Goal: Information Seeking & Learning: Learn about a topic

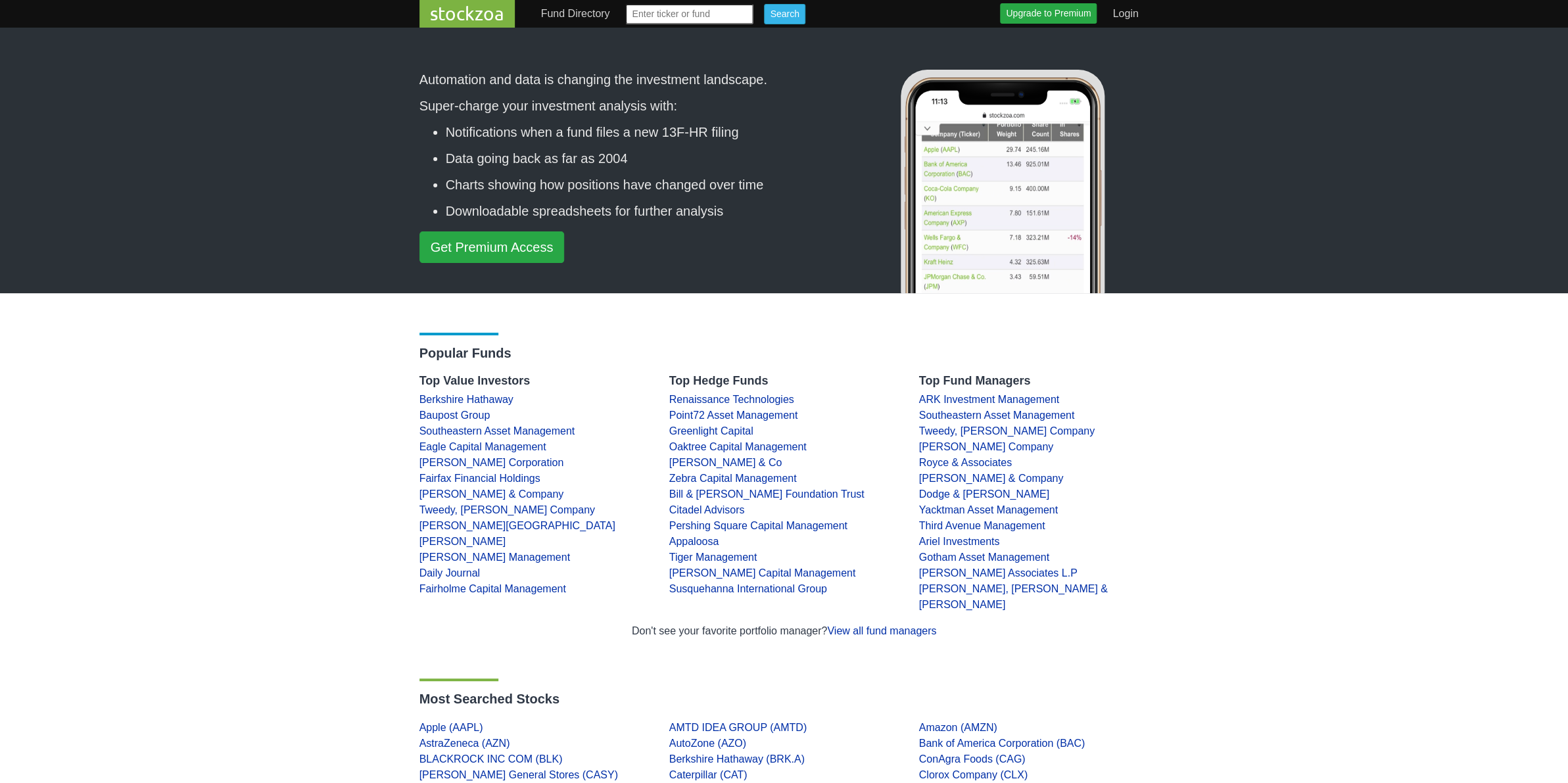
click at [705, 15] on input "text" at bounding box center [689, 14] width 128 height 20
type input "kghm"
click at [764, 4] on input "Search" at bounding box center [784, 14] width 41 height 20
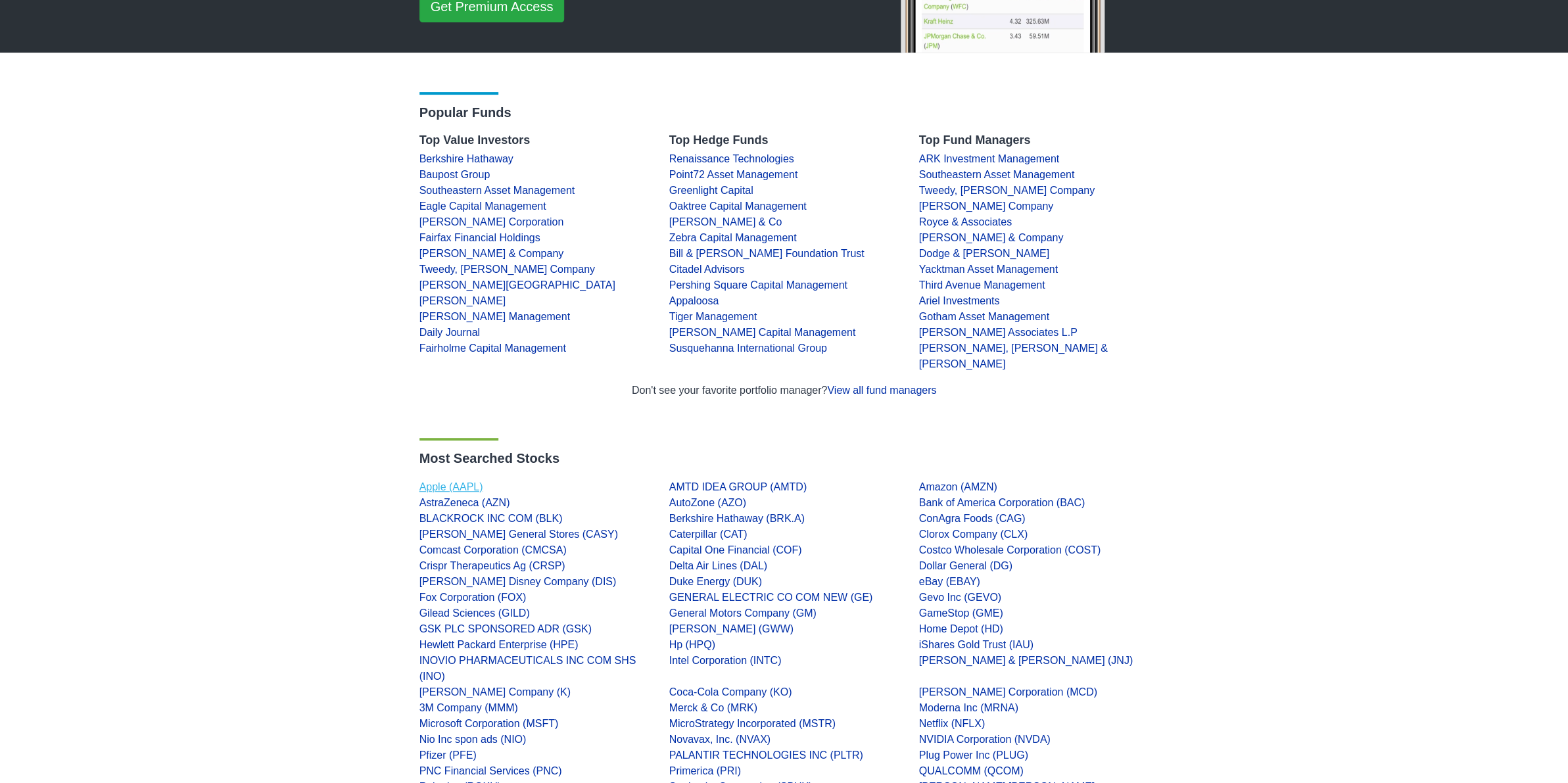
scroll to position [241, 0]
click at [459, 487] on link "Apple (AAPL)" at bounding box center [452, 486] width 64 height 11
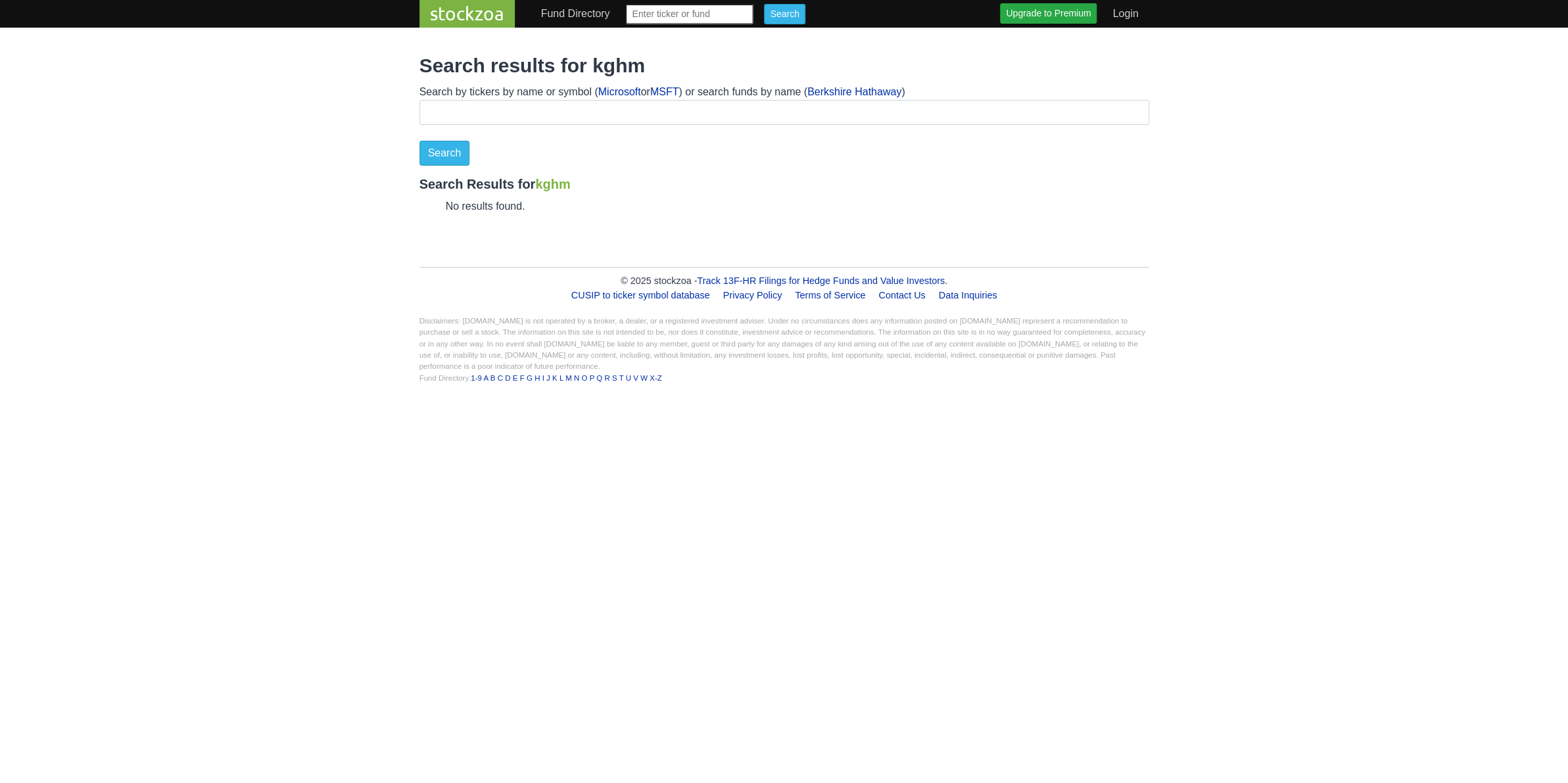
click at [753, 15] on input "text" at bounding box center [689, 14] width 128 height 20
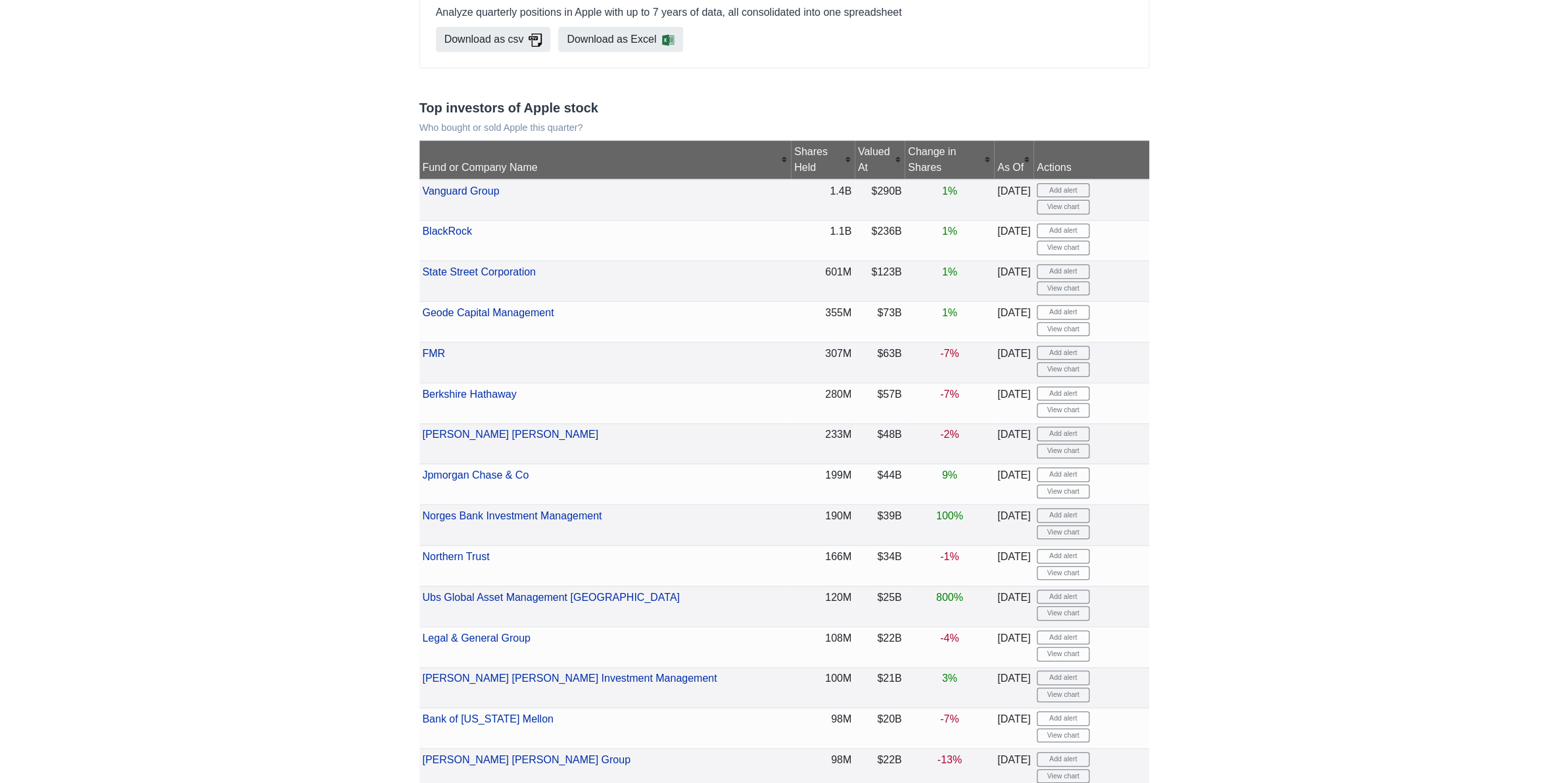
scroll to position [270, 0]
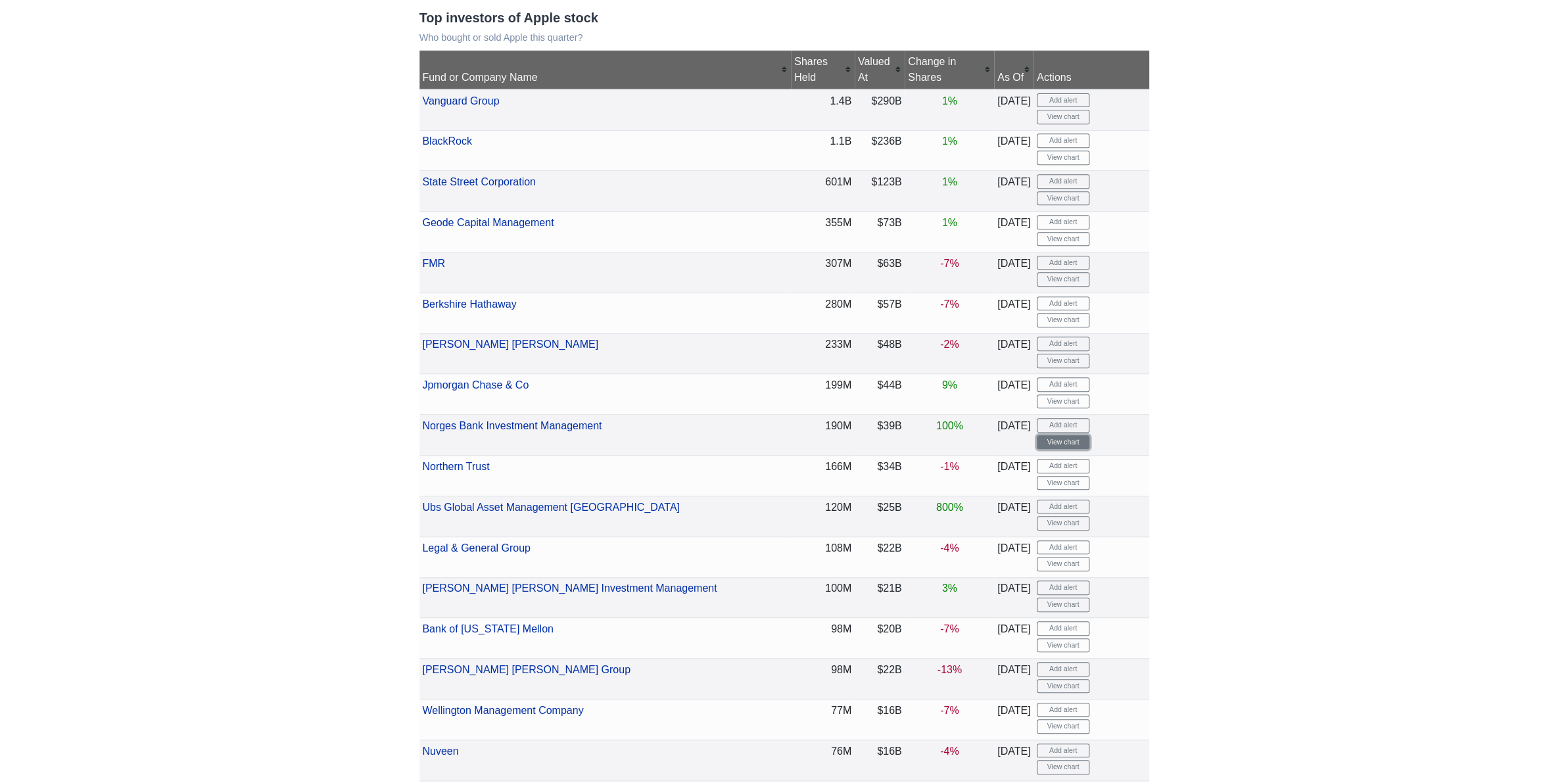
click at [1047, 450] on link "View chart" at bounding box center [1063, 442] width 53 height 15
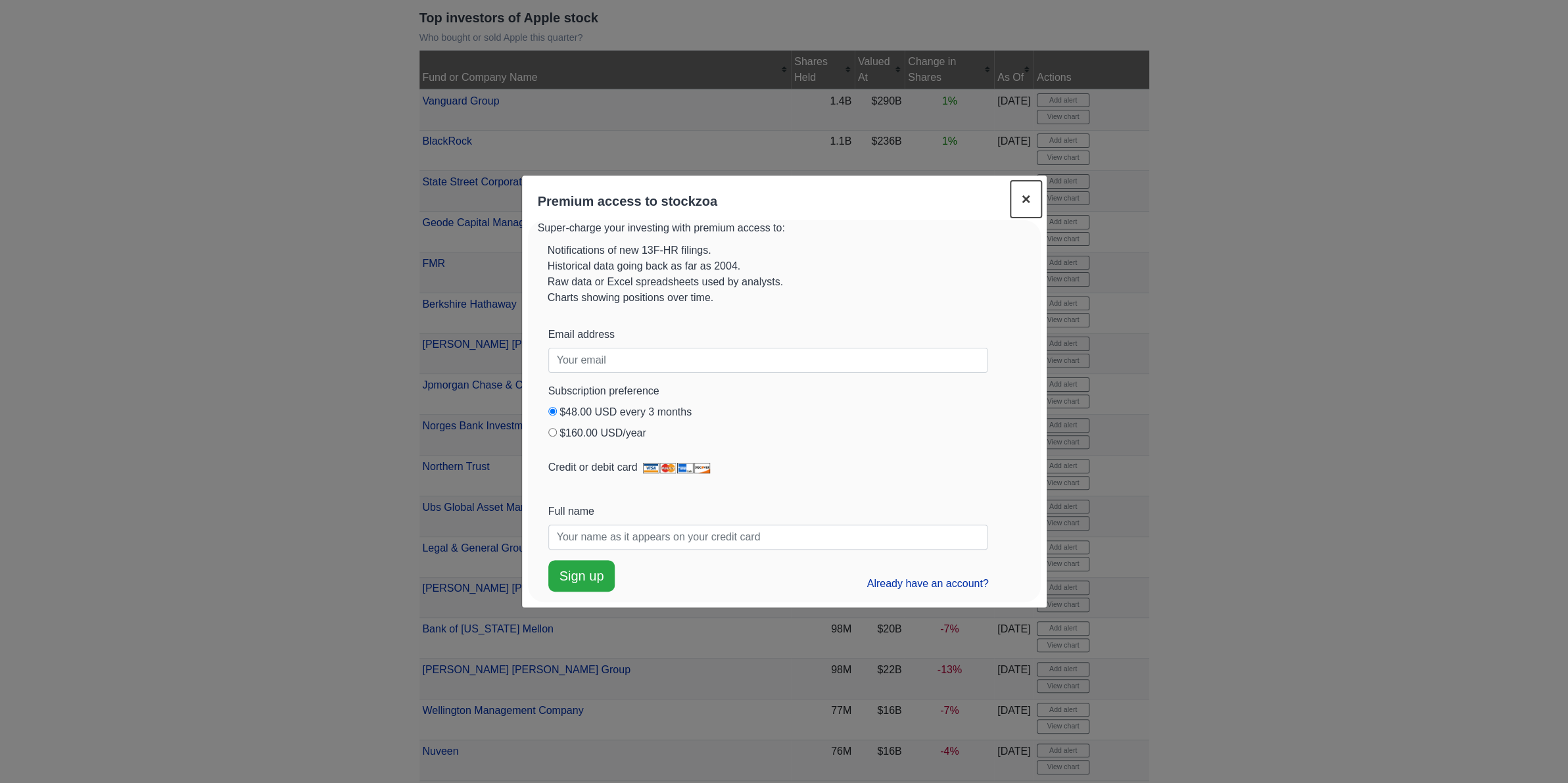
click at [1021, 190] on span "×" at bounding box center [1025, 199] width 9 height 18
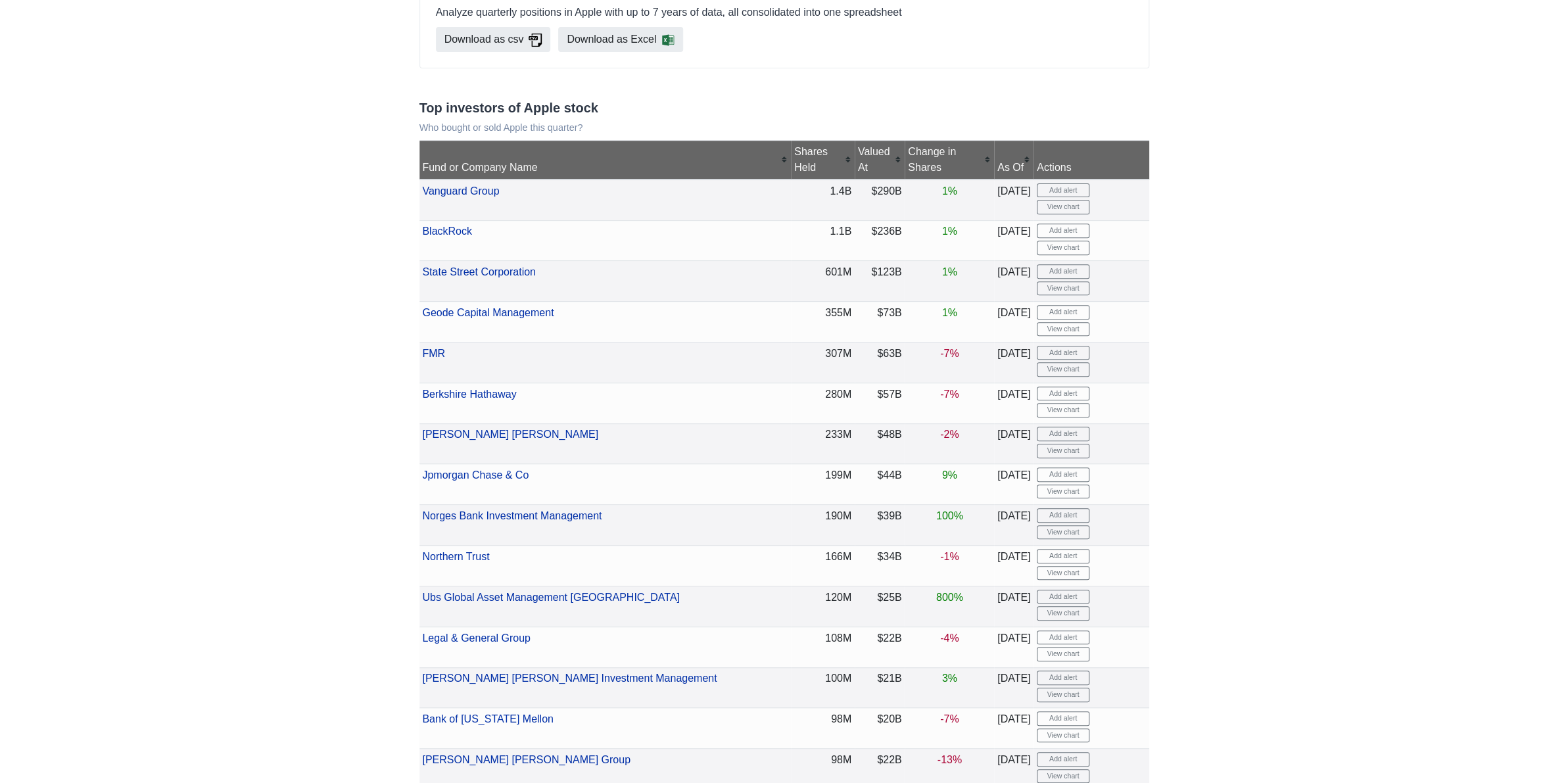
scroll to position [0, 0]
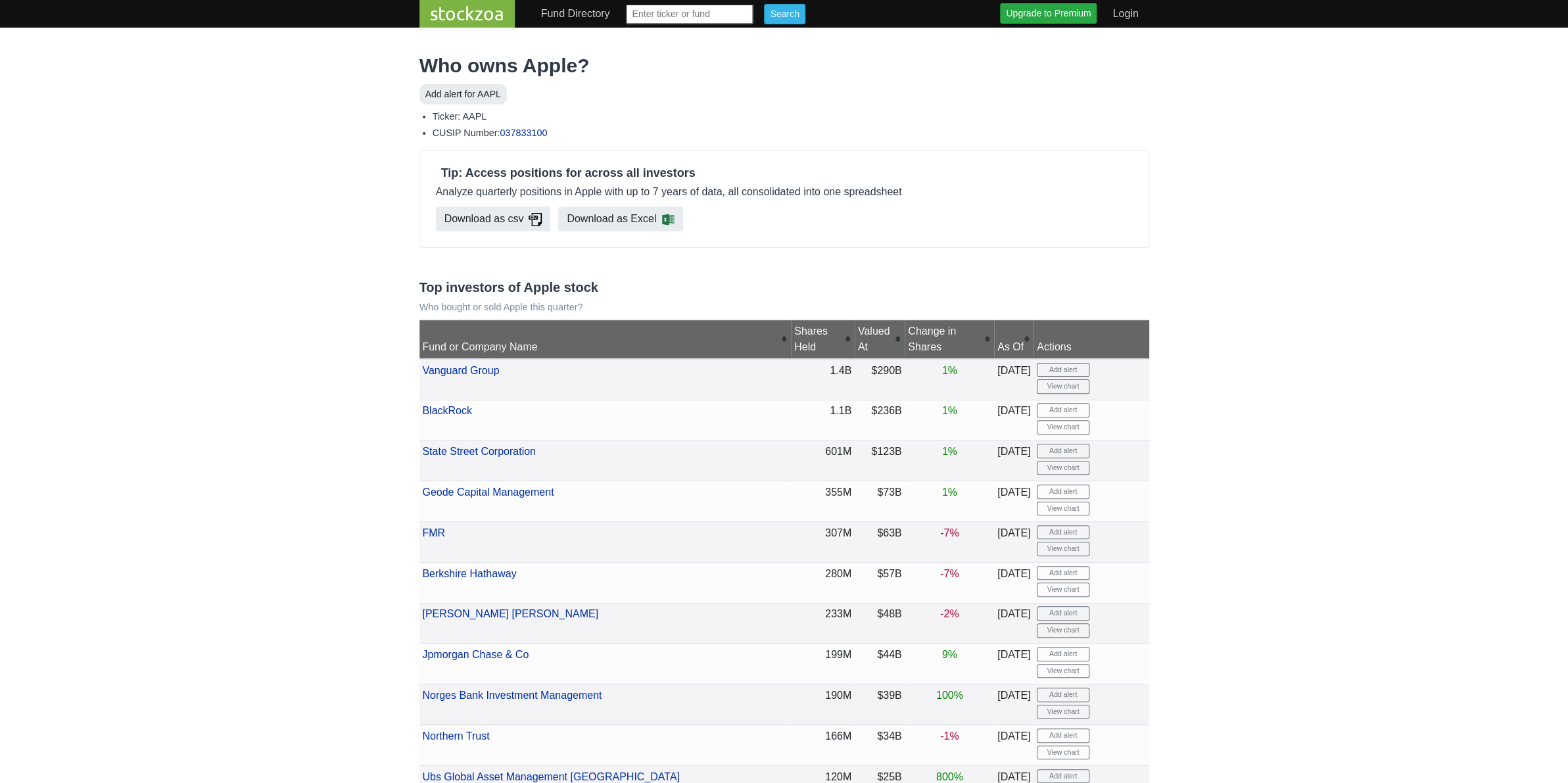
click at [919, 355] on div "Change in Shares" at bounding box center [949, 338] width 83 height 31
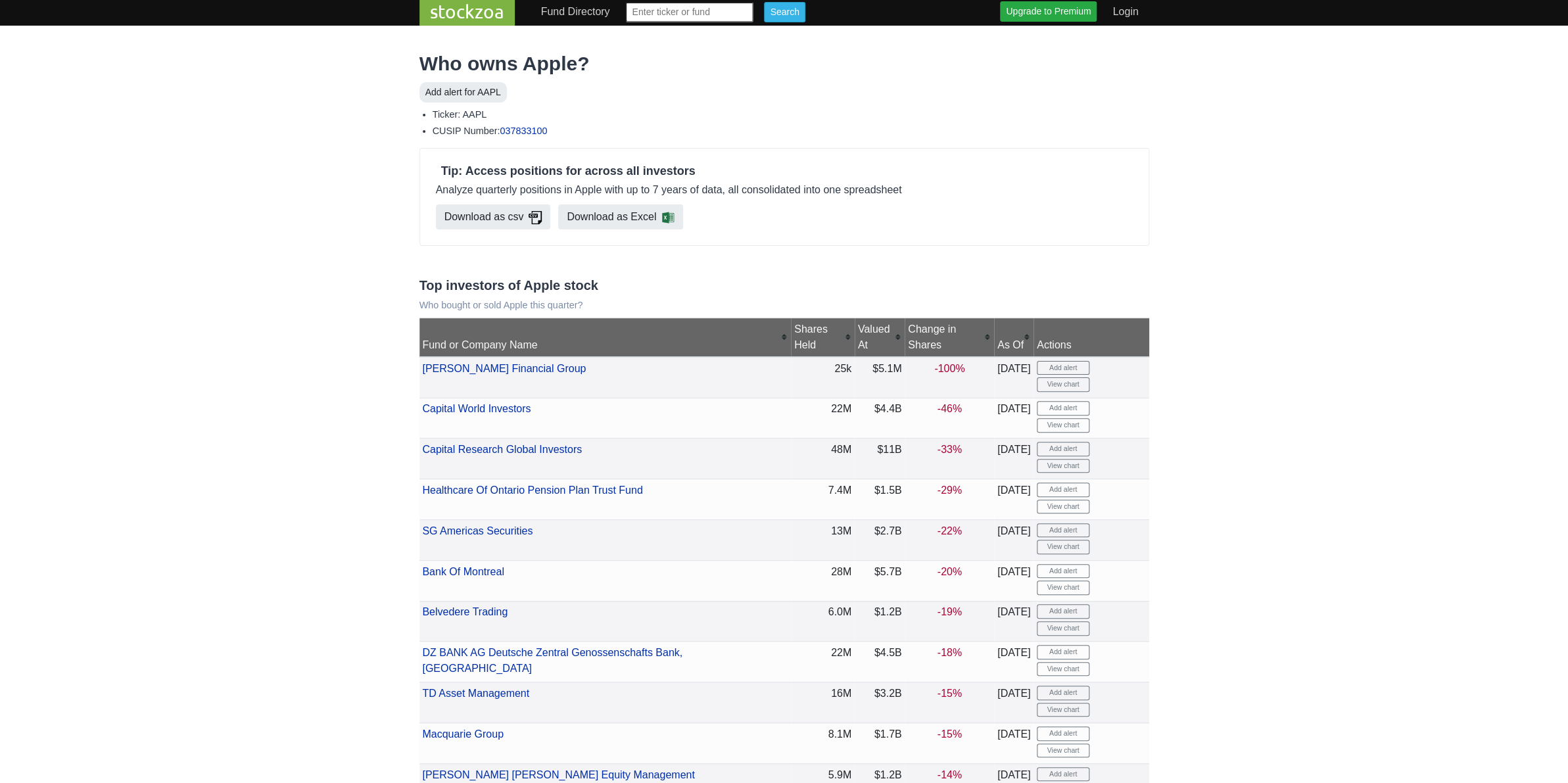
scroll to position [3, 0]
click at [525, 229] on link "Download as csv" at bounding box center [493, 216] width 115 height 25
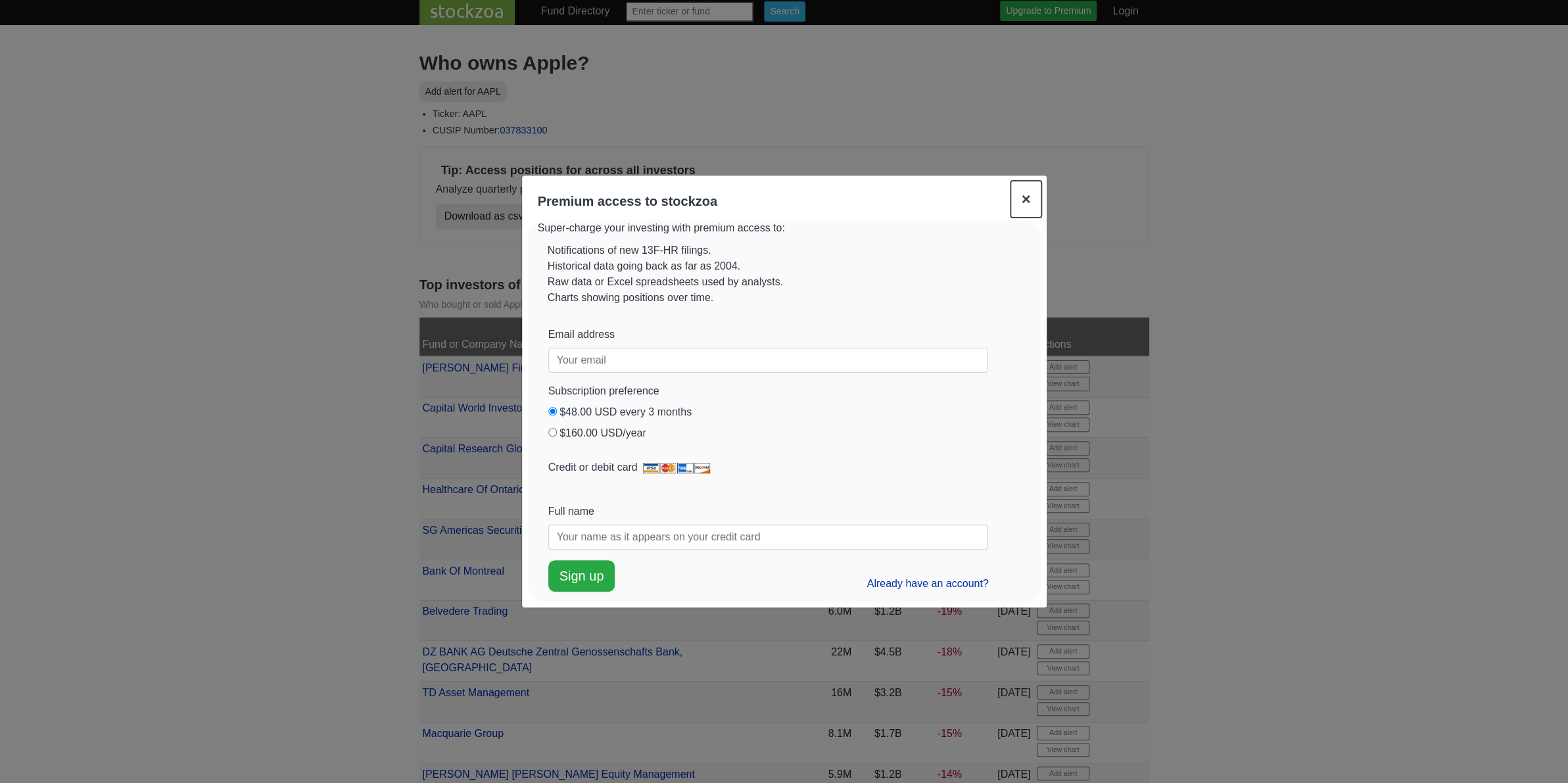
click at [1022, 190] on span "×" at bounding box center [1025, 199] width 9 height 18
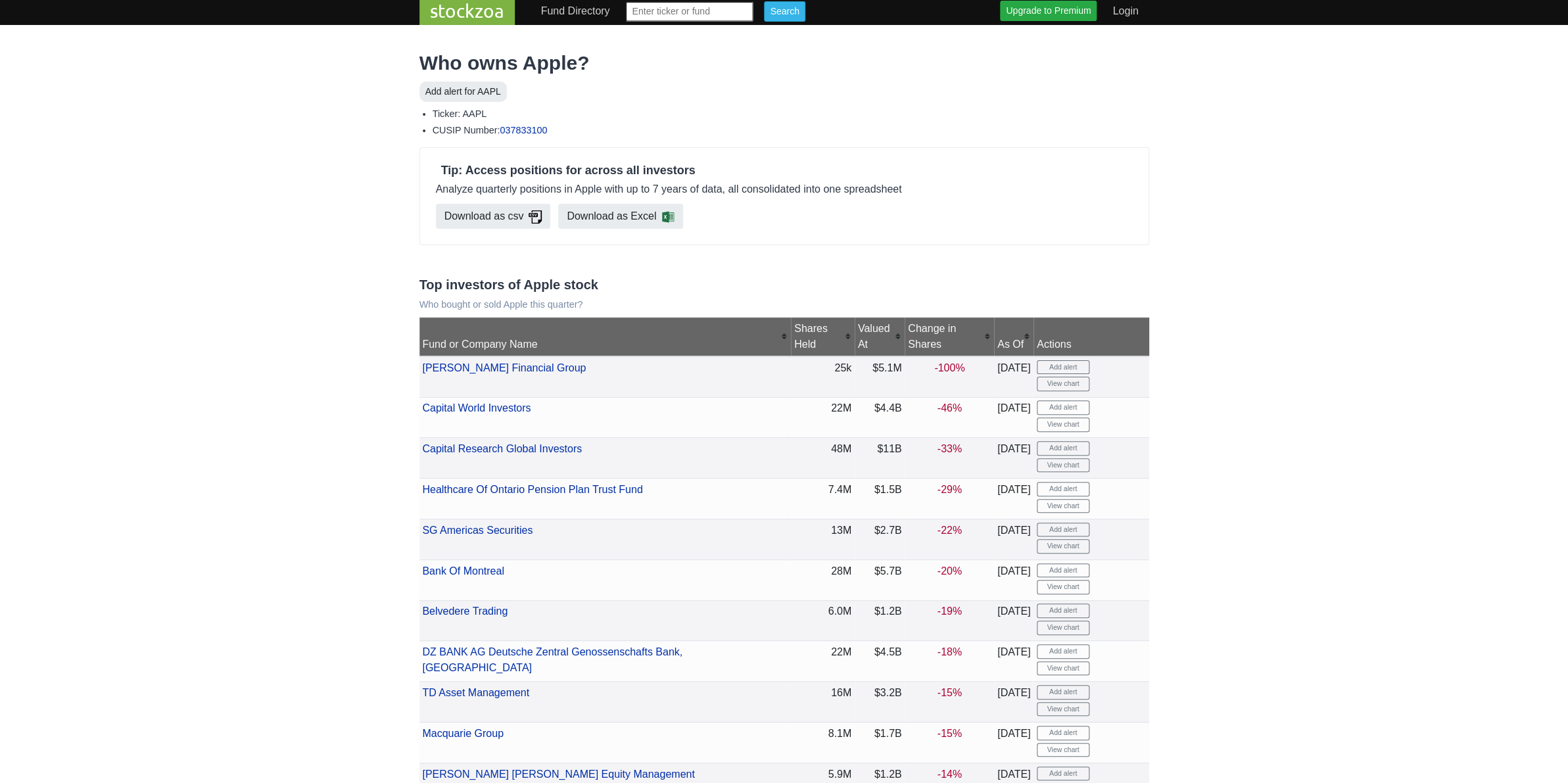
click at [461, 10] on link "stockzoa" at bounding box center [467, 11] width 95 height 28
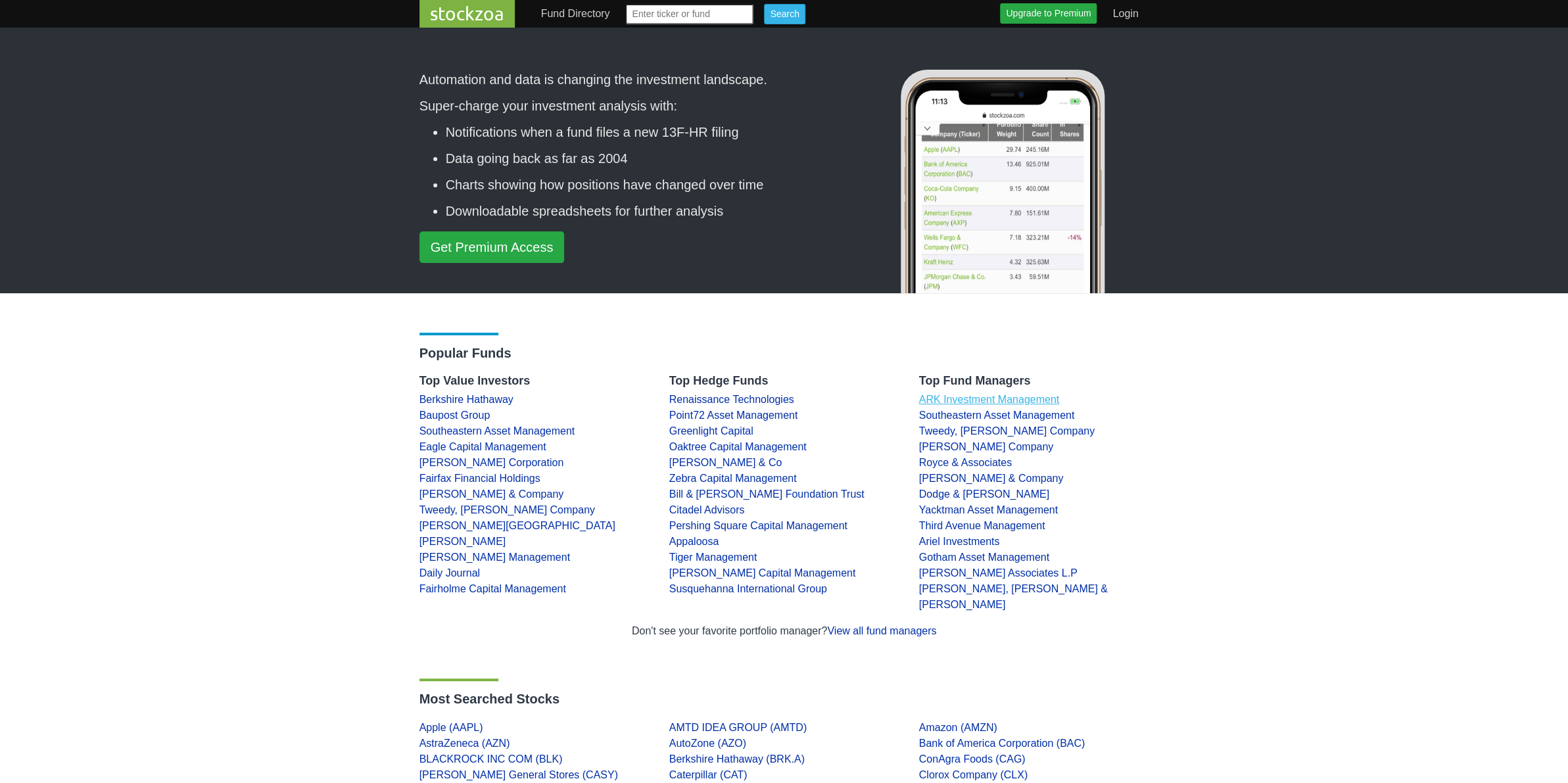
click at [1010, 405] on link "ARK Investment Management" at bounding box center [990, 399] width 140 height 11
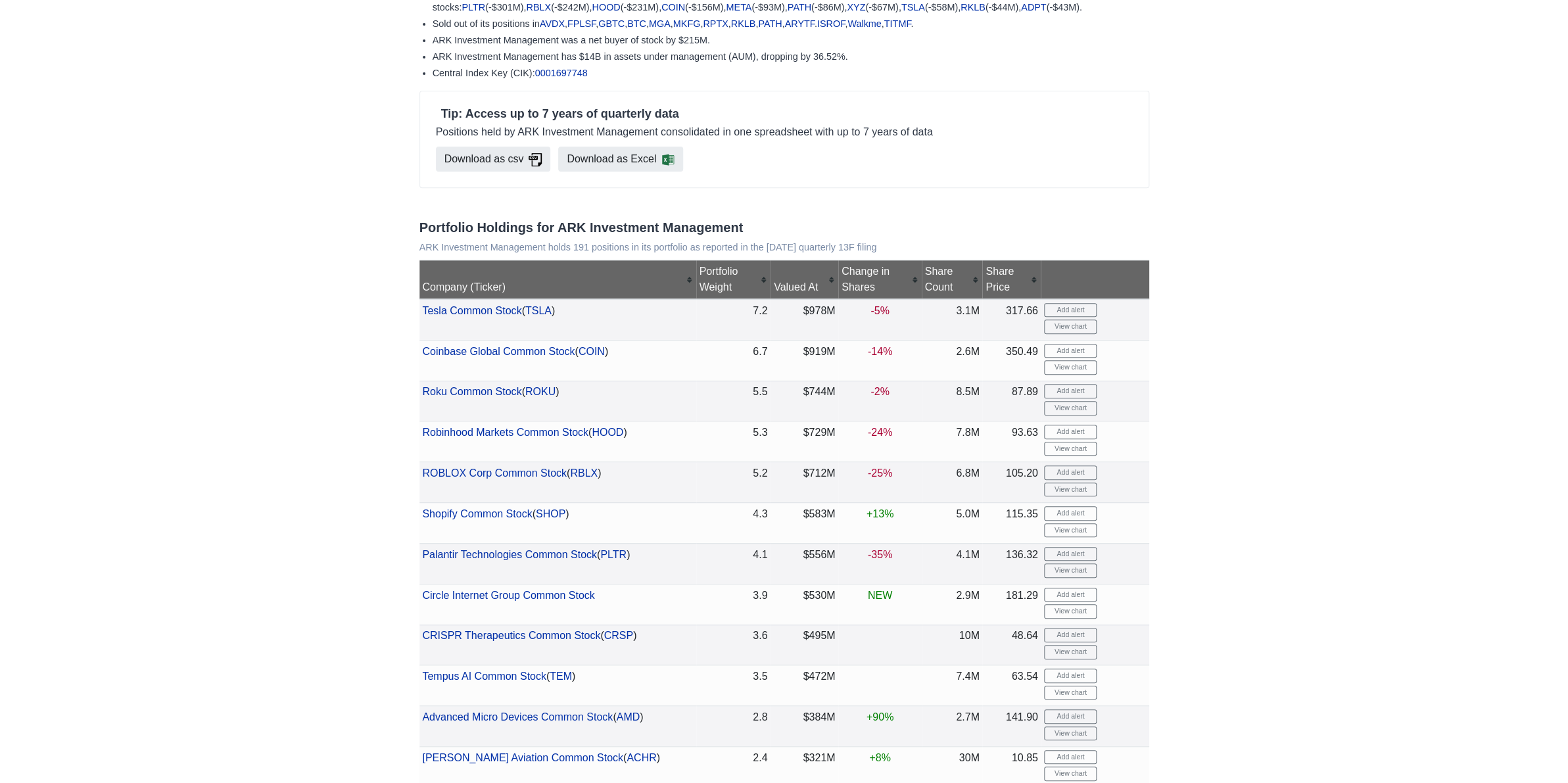
scroll to position [208, 0]
click at [871, 295] on div "Change in Shares" at bounding box center [880, 279] width 77 height 31
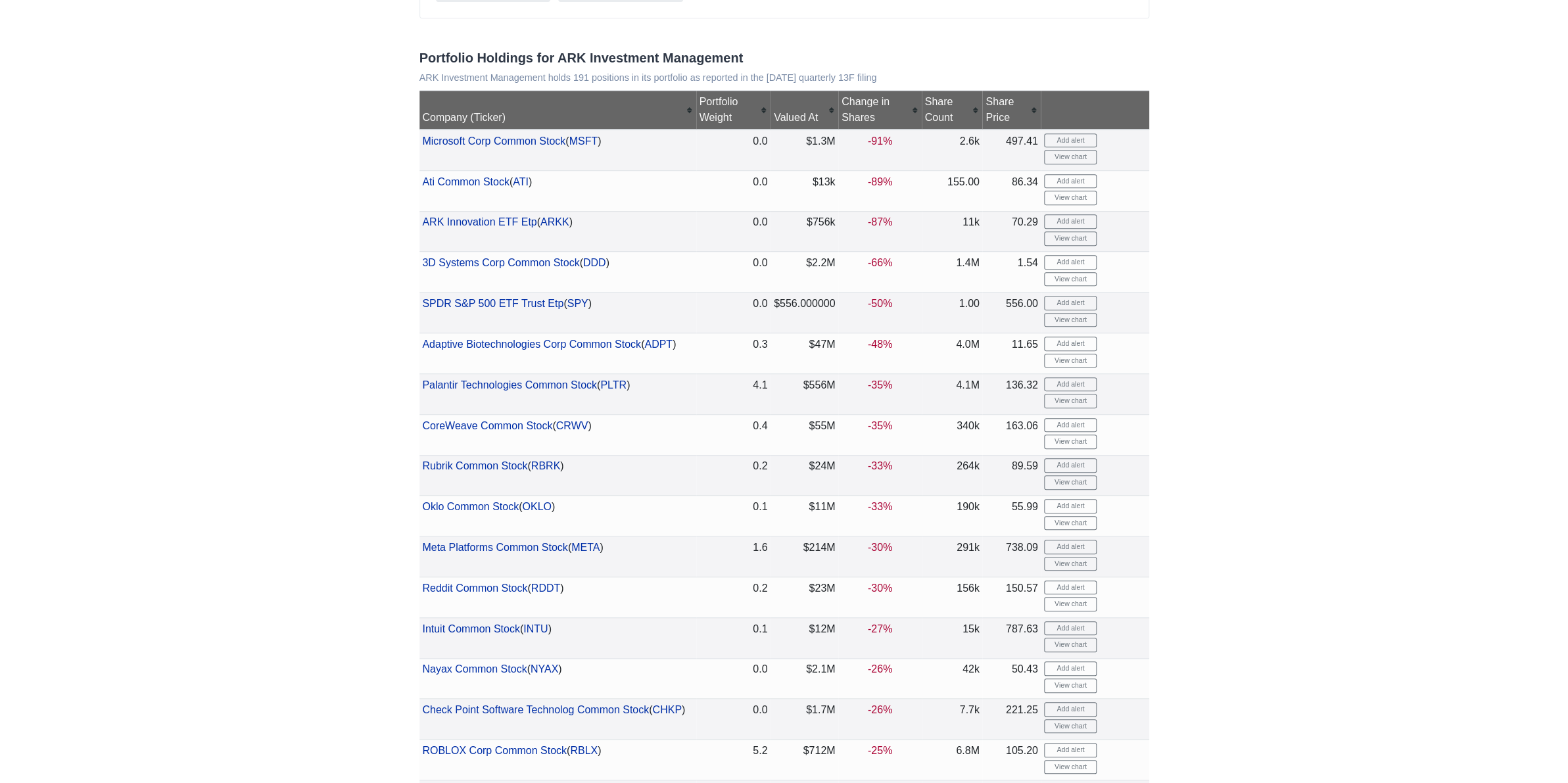
scroll to position [377, 0]
click at [1000, 126] on div "Share Price" at bounding box center [1011, 110] width 52 height 31
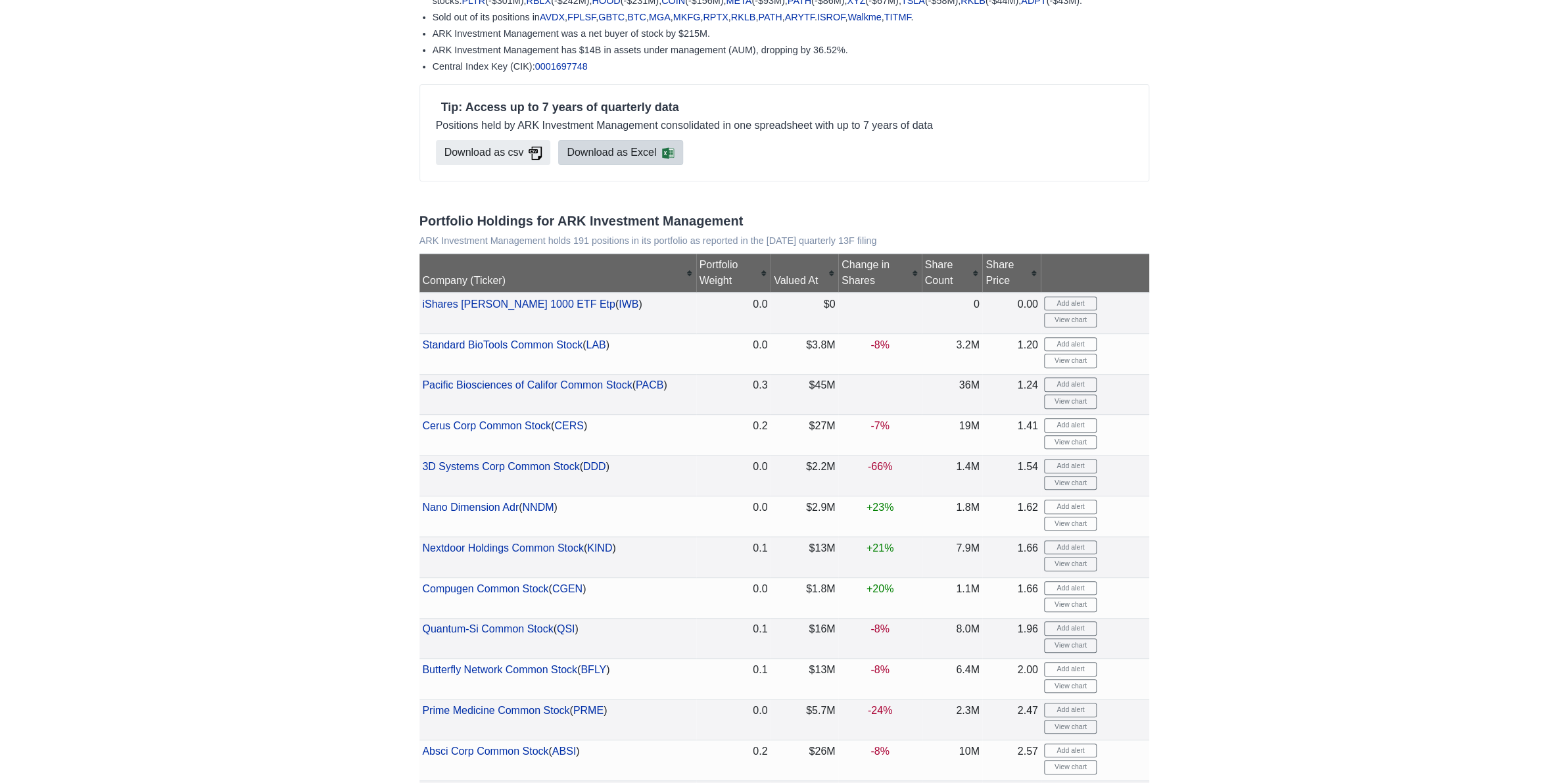
scroll to position [0, 0]
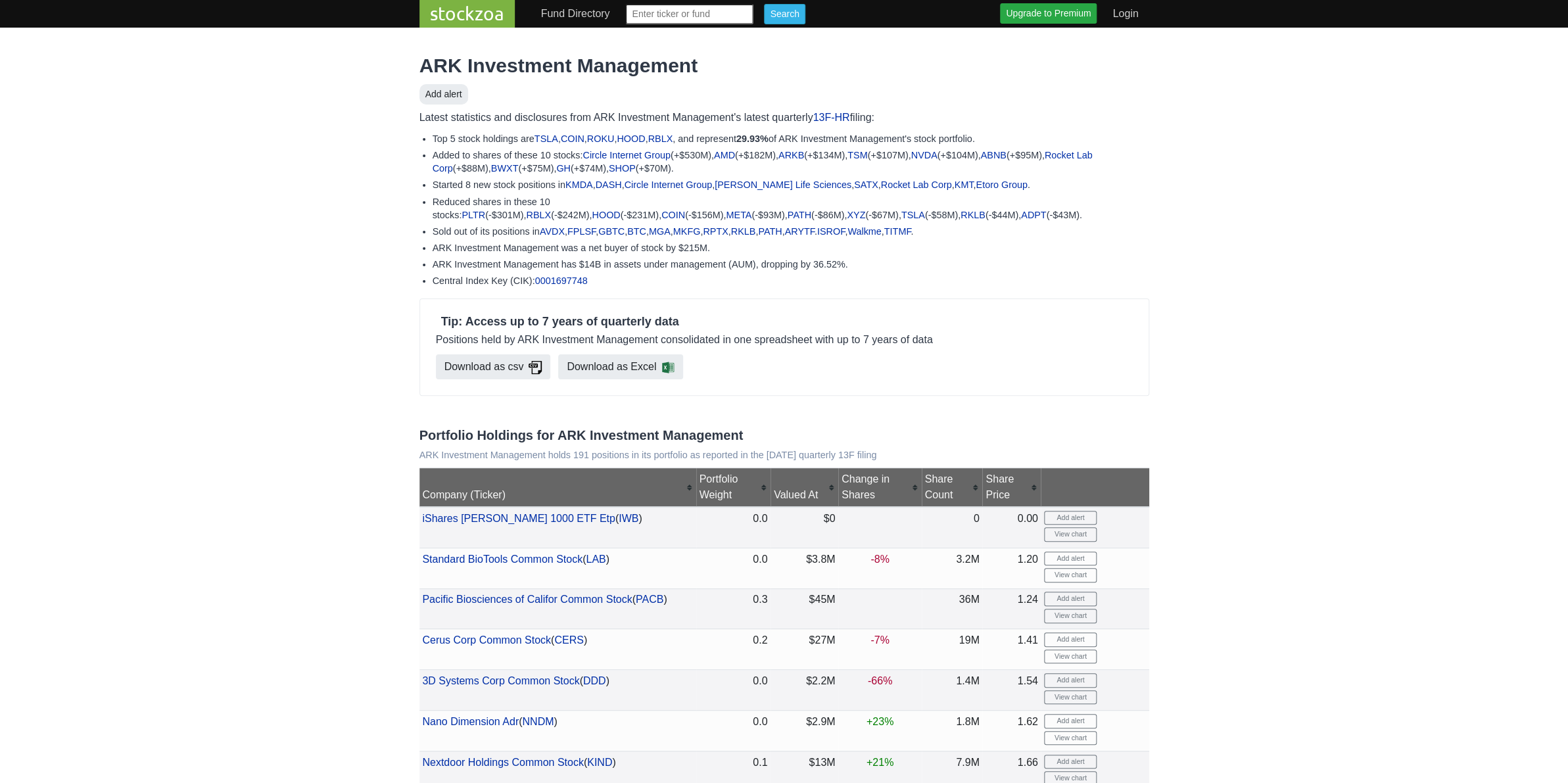
click at [699, 503] on div "Portfolio Weight" at bounding box center [733, 486] width 68 height 31
